Goal: Information Seeking & Learning: Learn about a topic

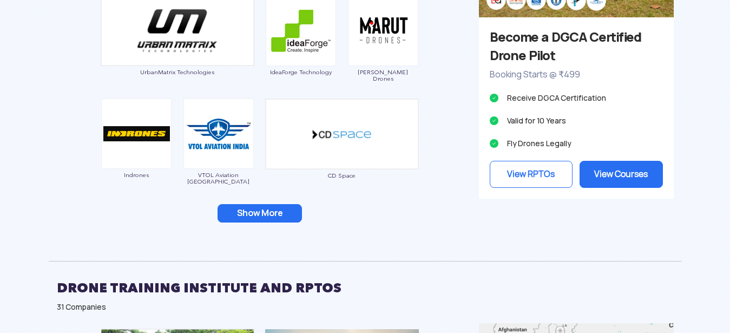
scroll to position [1103, 0]
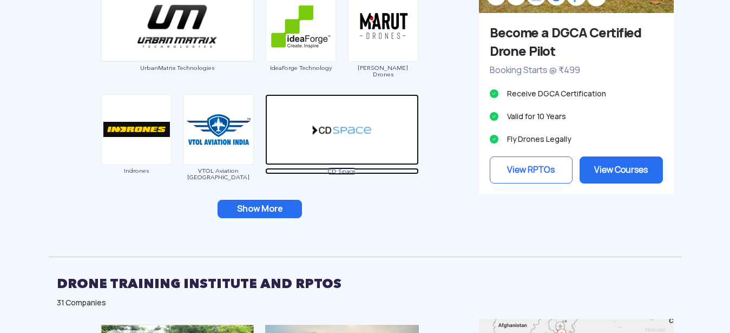
click at [322, 126] on img at bounding box center [342, 129] width 154 height 71
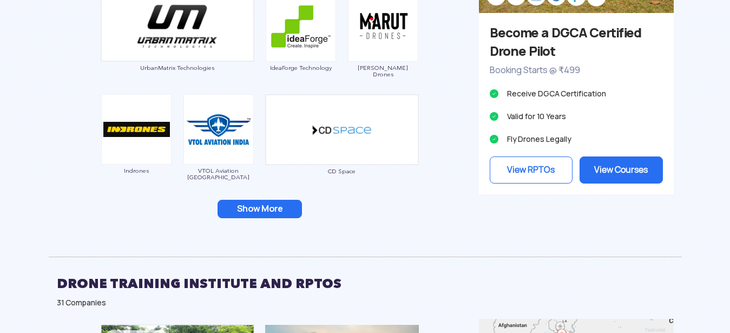
click at [270, 206] on button "Show More" at bounding box center [259, 209] width 84 height 18
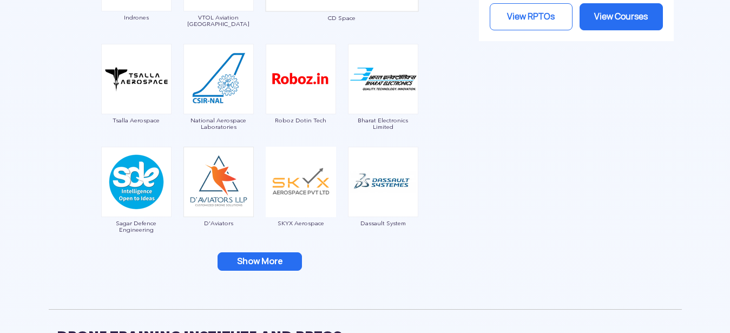
scroll to position [1269, 0]
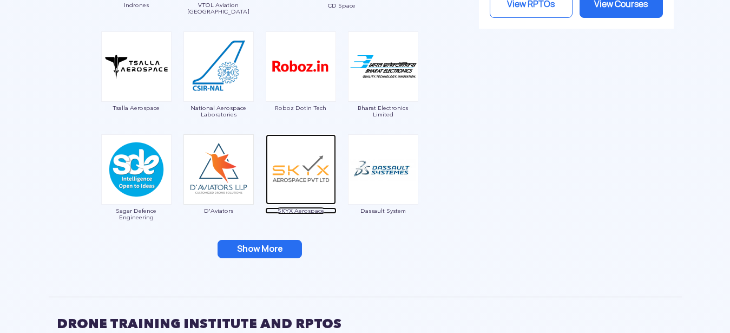
click at [309, 170] on img at bounding box center [301, 169] width 70 height 70
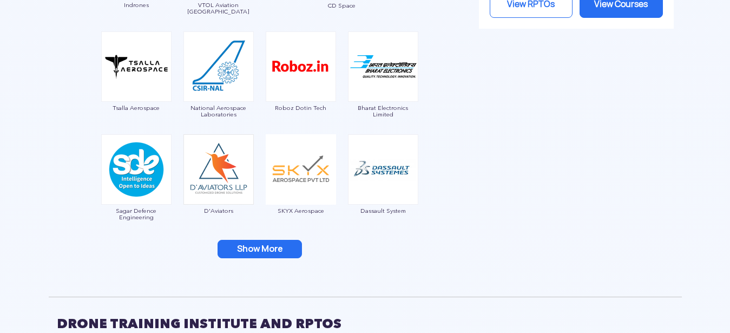
click at [278, 251] on button "Show More" at bounding box center [259, 249] width 84 height 18
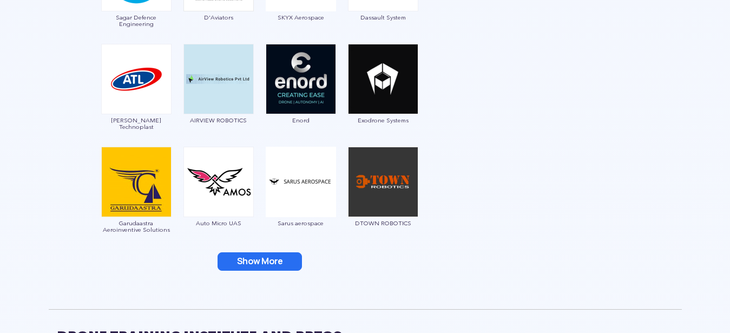
scroll to position [1489, 0]
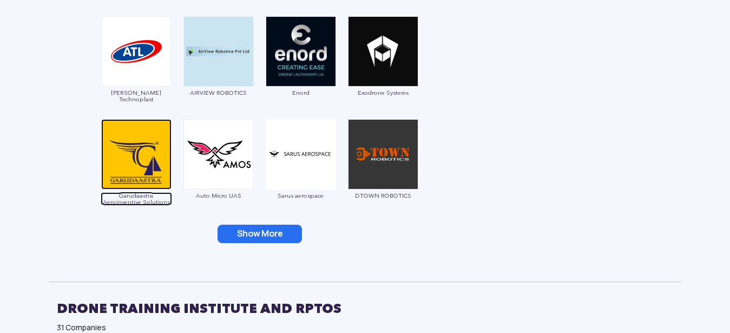
click at [129, 173] on img at bounding box center [136, 154] width 70 height 70
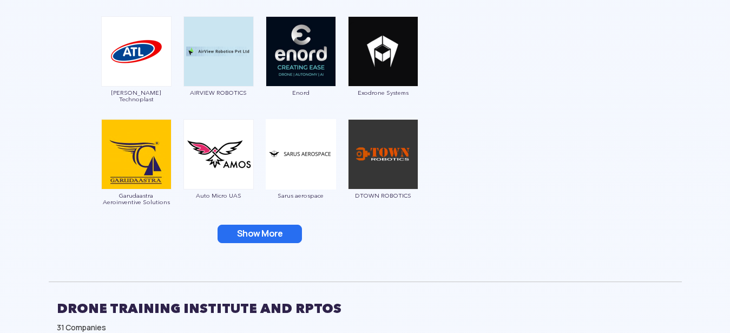
click at [269, 231] on button "Show More" at bounding box center [259, 233] width 84 height 18
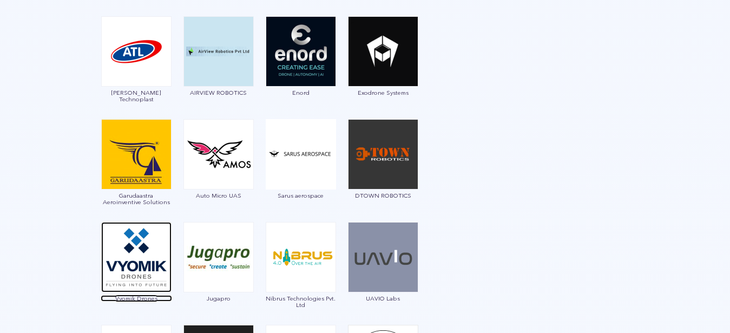
click at [136, 264] on img at bounding box center [136, 257] width 70 height 70
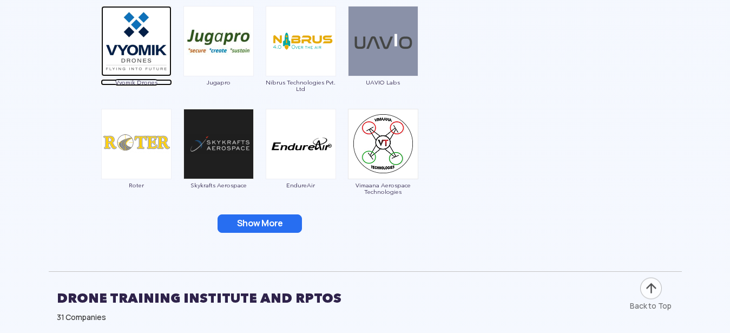
scroll to position [1710, 0]
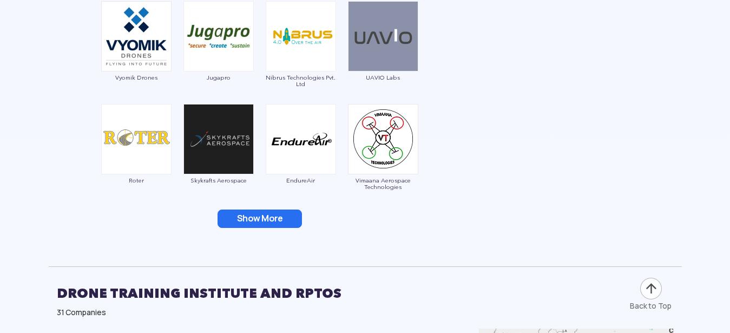
click at [383, 152] on img at bounding box center [383, 139] width 70 height 70
click at [379, 182] on span "Vimaana Aerospace Technologies" at bounding box center [382, 183] width 71 height 13
click at [238, 218] on button "Show More" at bounding box center [259, 218] width 84 height 18
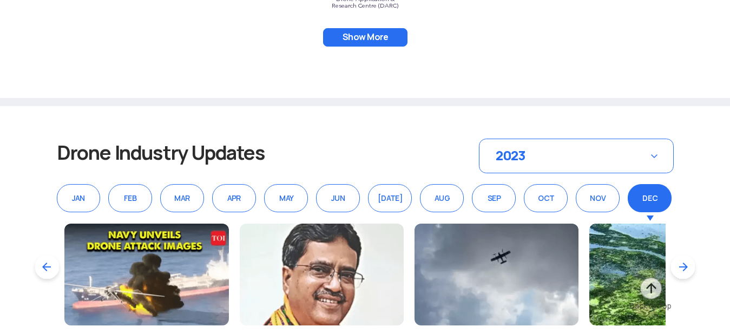
scroll to position [8764, 0]
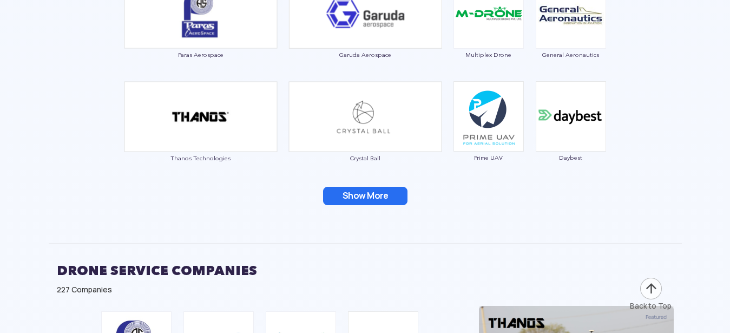
scroll to position [2199, 0]
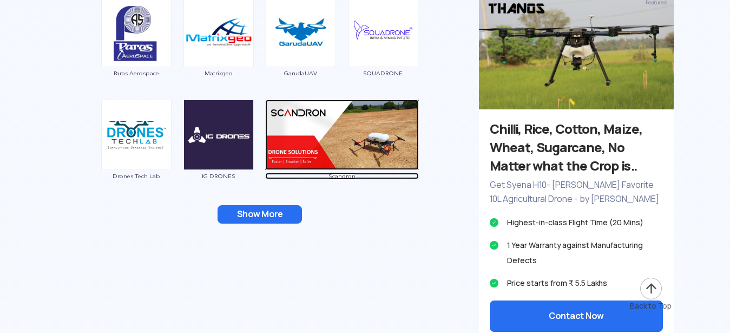
click at [342, 142] on img at bounding box center [342, 135] width 154 height 70
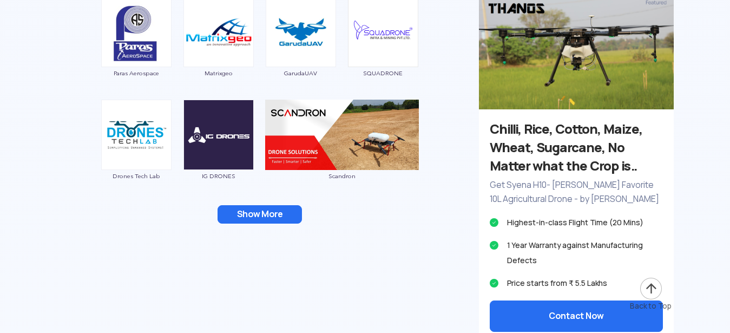
click at [242, 207] on button "Show More" at bounding box center [259, 214] width 84 height 18
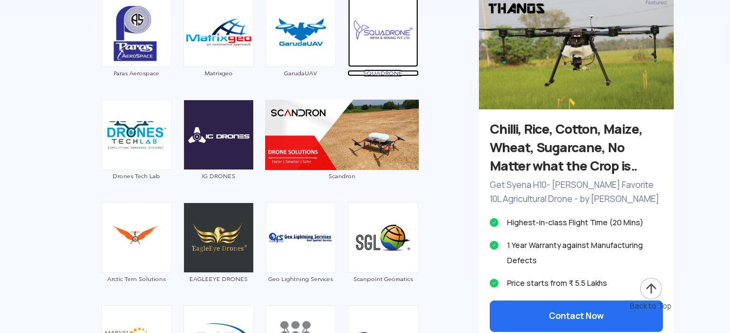
click at [358, 46] on img at bounding box center [383, 32] width 70 height 70
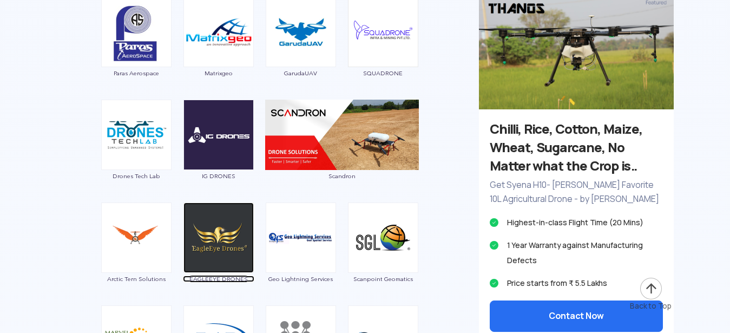
click at [210, 240] on img at bounding box center [218, 237] width 70 height 70
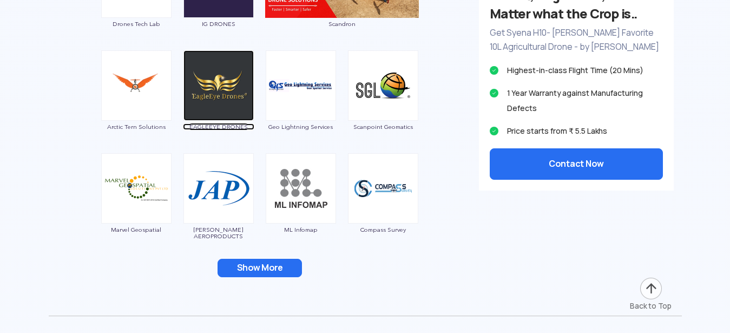
scroll to position [2392, 0]
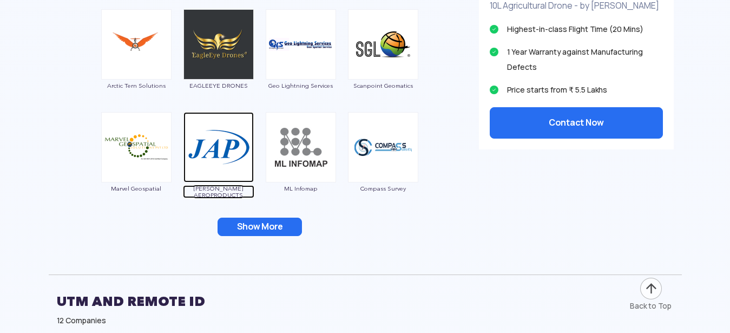
click at [207, 142] on img at bounding box center [218, 147] width 70 height 70
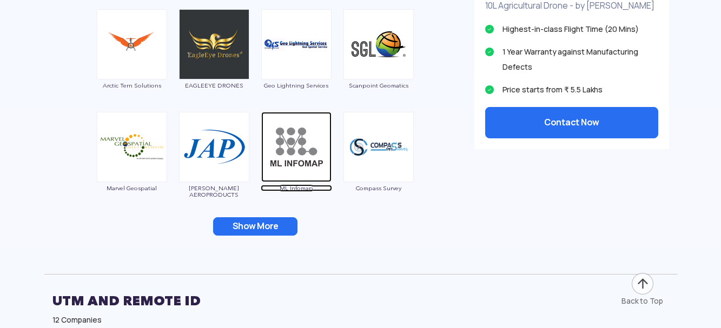
click at [291, 124] on img at bounding box center [296, 147] width 70 height 70
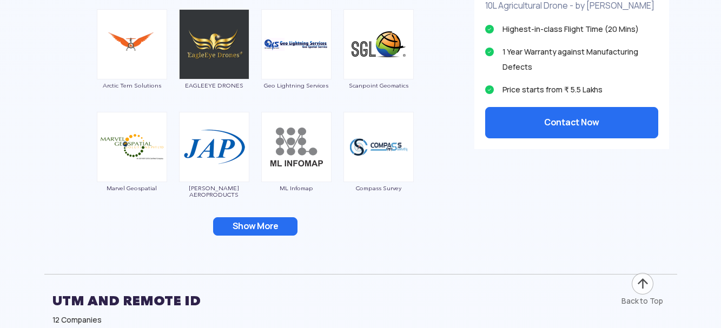
click at [285, 220] on button "Show More" at bounding box center [255, 226] width 84 height 18
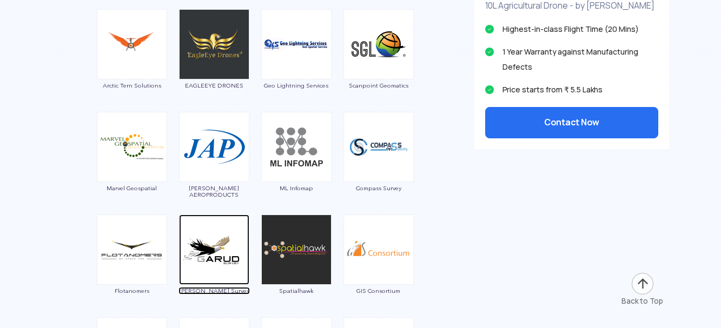
click at [210, 237] on img at bounding box center [214, 250] width 70 height 70
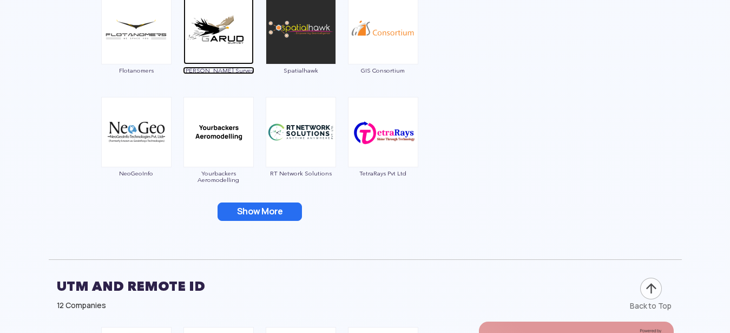
scroll to position [2641, 0]
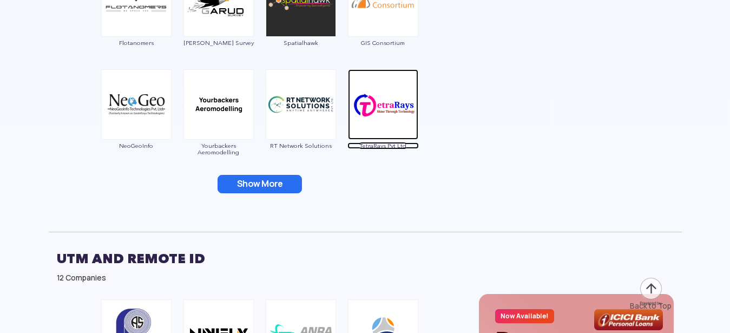
click at [378, 109] on img at bounding box center [383, 104] width 70 height 70
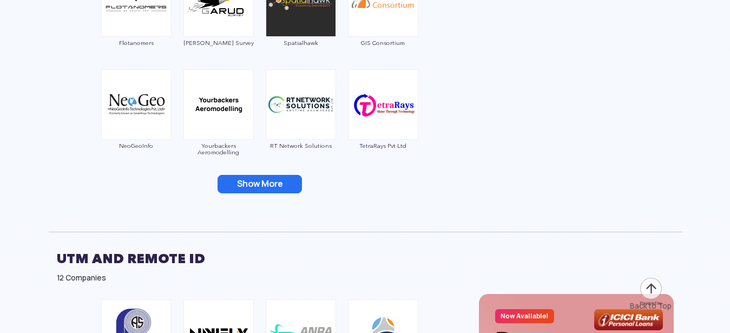
click at [263, 189] on button "Show More" at bounding box center [259, 184] width 84 height 18
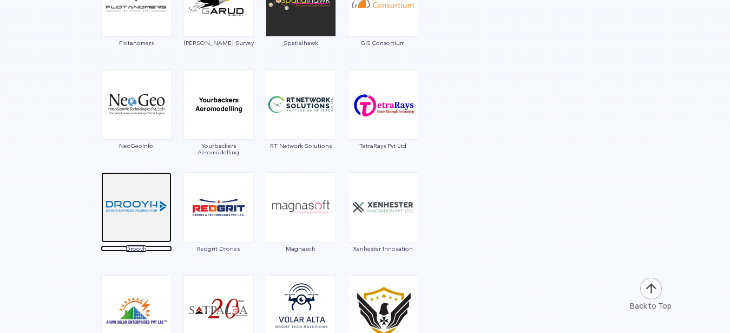
click at [144, 207] on img at bounding box center [136, 207] width 70 height 70
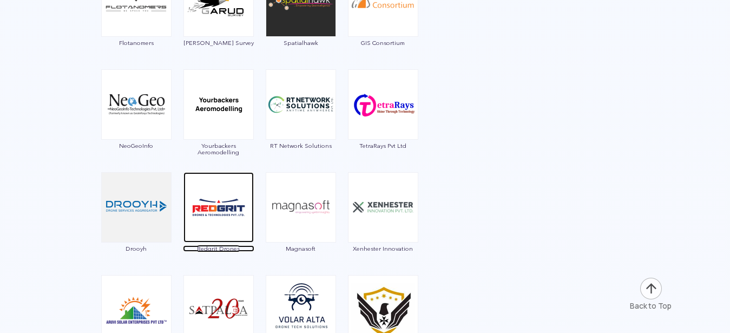
click at [216, 207] on img at bounding box center [218, 207] width 70 height 70
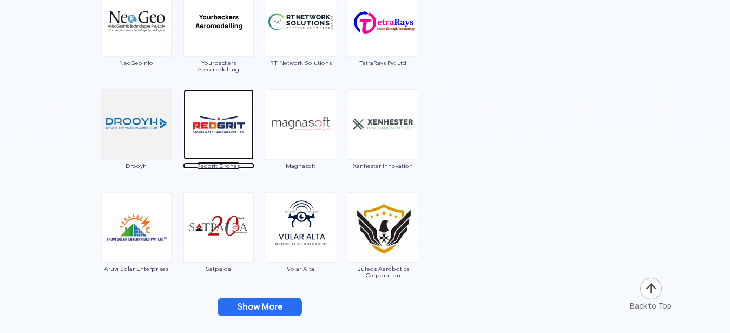
scroll to position [2806, 0]
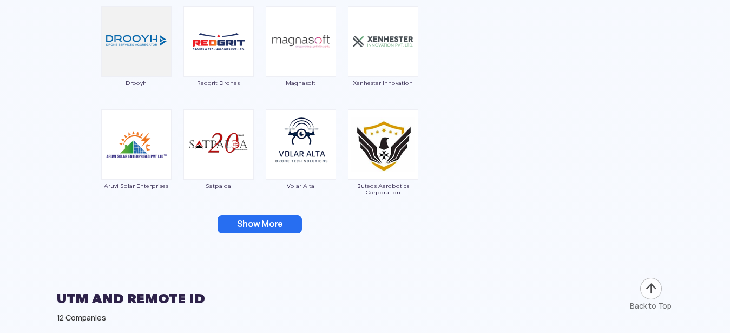
click at [245, 220] on button "Show More" at bounding box center [259, 224] width 84 height 18
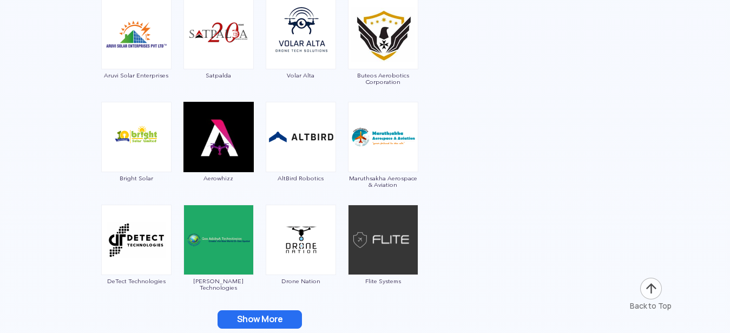
scroll to position [2944, 0]
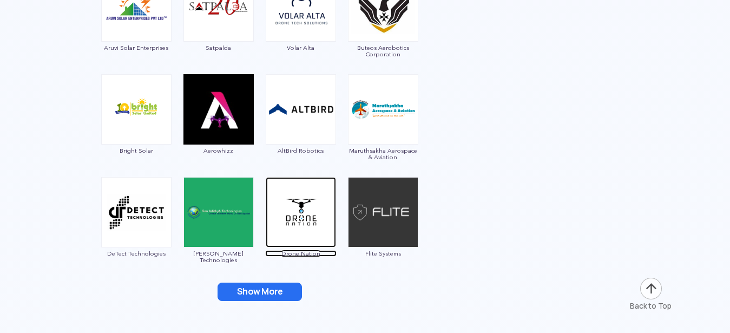
click at [293, 207] on img at bounding box center [301, 212] width 70 height 70
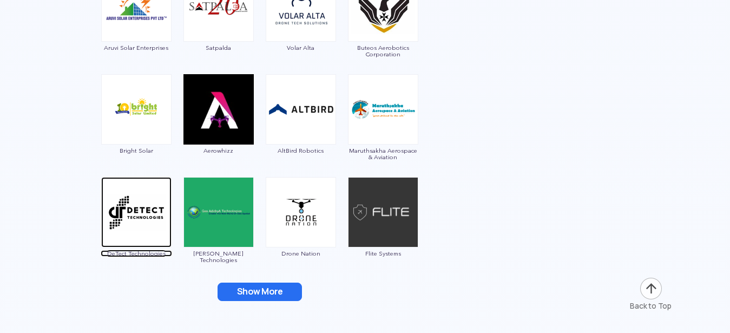
click at [138, 212] on img at bounding box center [136, 212] width 70 height 70
click at [256, 294] on button "Show More" at bounding box center [259, 291] width 84 height 18
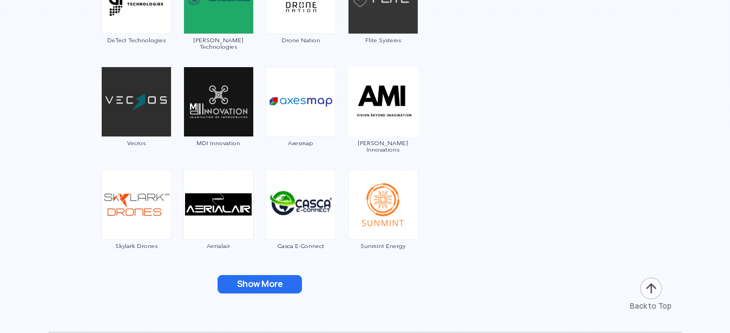
scroll to position [3165, 0]
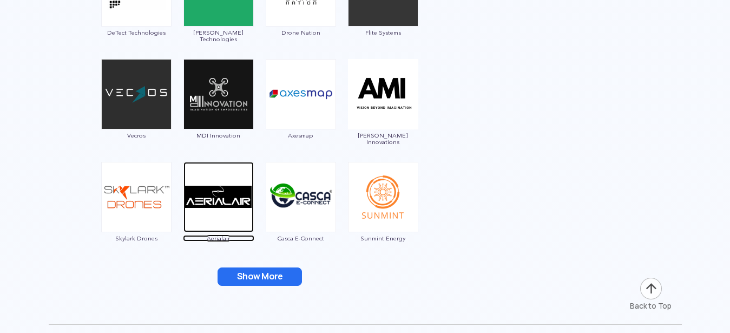
click at [228, 195] on img at bounding box center [218, 197] width 70 height 70
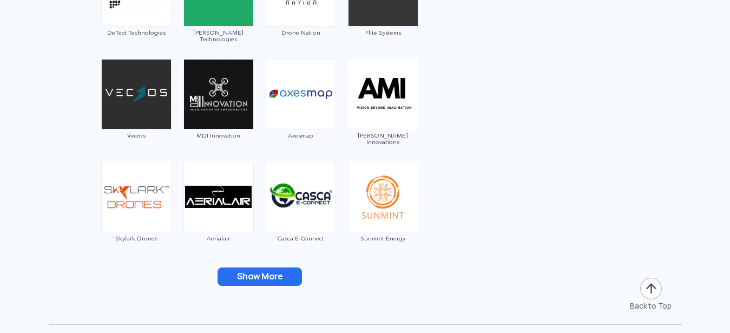
click at [256, 270] on button "Show More" at bounding box center [259, 276] width 84 height 18
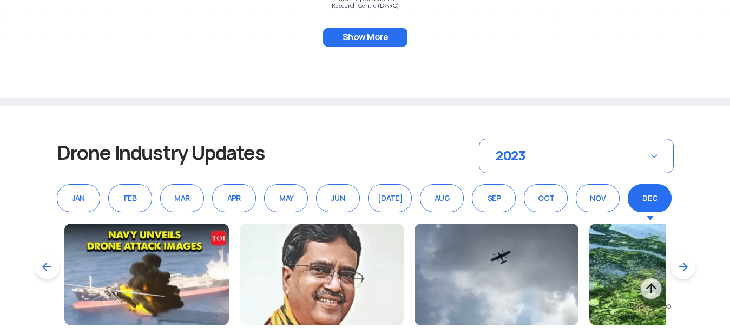
scroll to position [9076, 0]
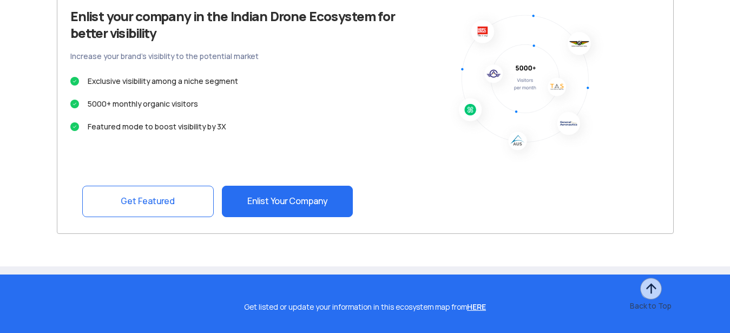
click at [728, 167] on section "20 DGCA APPROVED BVLOS CONSORTIA 520+ Indian Drone Tenders 2021 USD ~25 M Fundi…" at bounding box center [365, 68] width 730 height 412
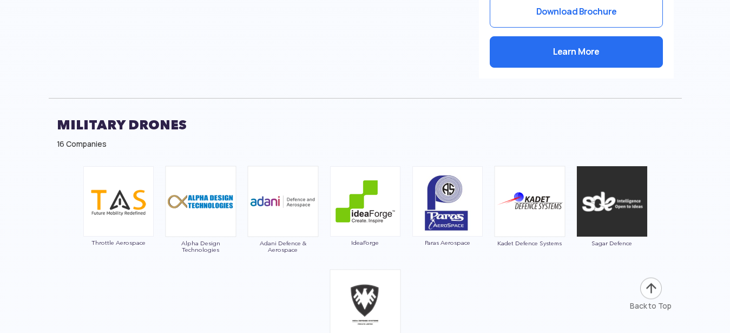
scroll to position [4363, 0]
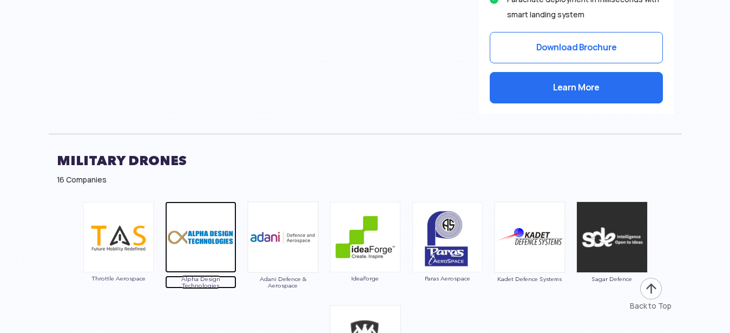
click at [209, 228] on img at bounding box center [200, 236] width 71 height 71
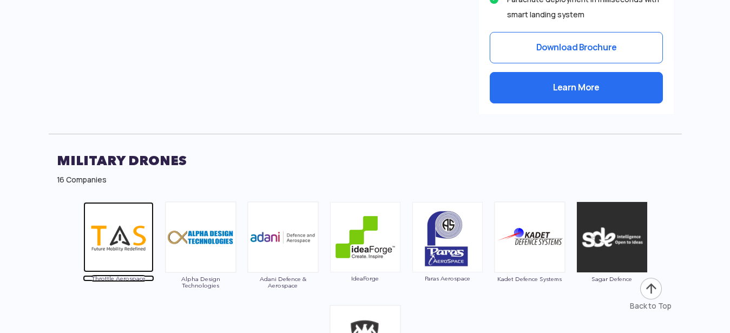
click at [123, 247] on img at bounding box center [118, 237] width 70 height 70
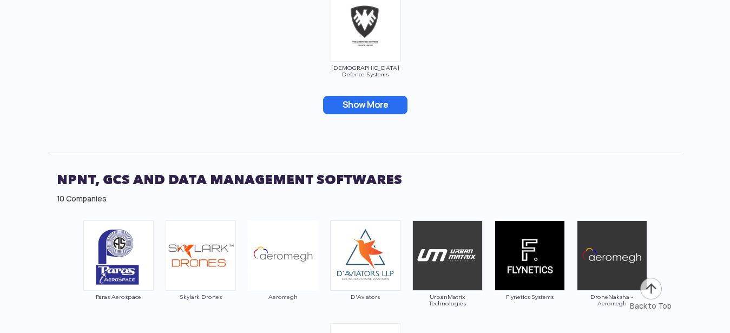
click at [397, 98] on button "Show More" at bounding box center [365, 105] width 84 height 18
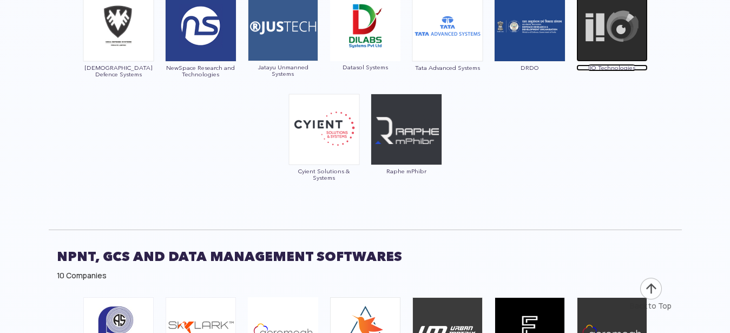
click at [614, 16] on img at bounding box center [611, 25] width 71 height 71
